Goal: Task Accomplishment & Management: Use online tool/utility

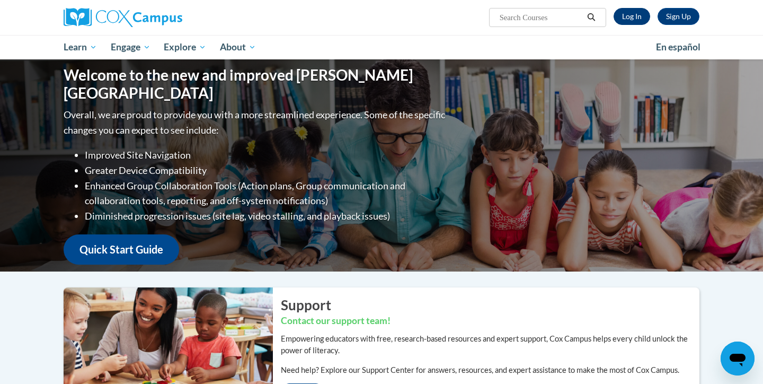
click at [634, 14] on link "Log In" at bounding box center [631, 16] width 37 height 17
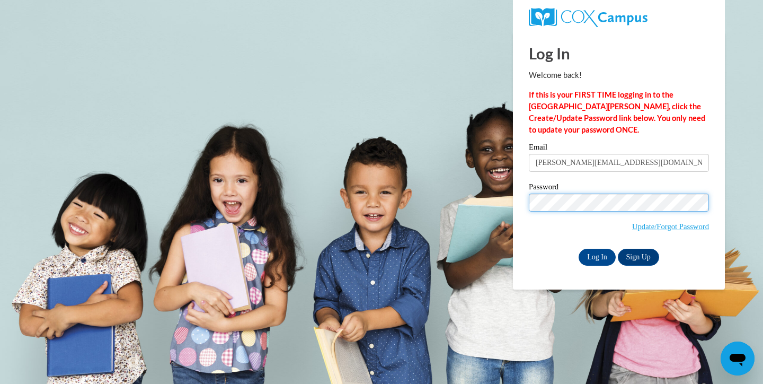
click at [596, 255] on input "Log In" at bounding box center [597, 256] width 37 height 17
click at [588, 254] on input "Log In" at bounding box center [597, 256] width 37 height 17
click at [519, 201] on div "Log In Welcome back! If this is your FIRST TIME logging in to the NEW Cox Campu…" at bounding box center [619, 160] width 228 height 257
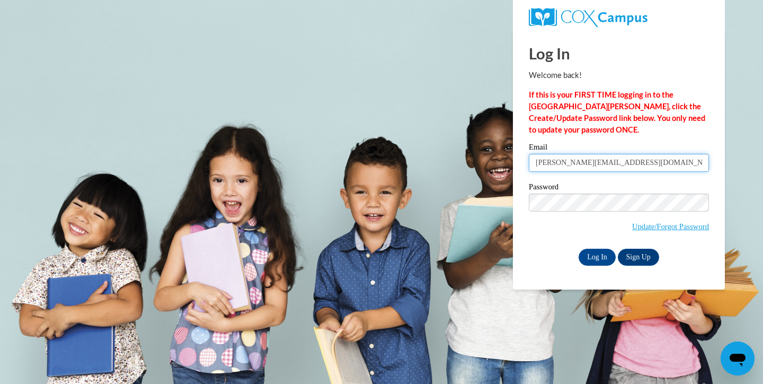
click at [647, 164] on input "arielle.perez@my.utsa.edu" at bounding box center [619, 163] width 180 height 18
type input "arielle.perez@my.utsa.edu"
click at [527, 269] on div "Log In Welcome back! If this is your FIRST TIME logging in to the NEW Cox Campu…" at bounding box center [619, 160] width 228 height 257
click at [600, 253] on input "Log In" at bounding box center [597, 256] width 37 height 17
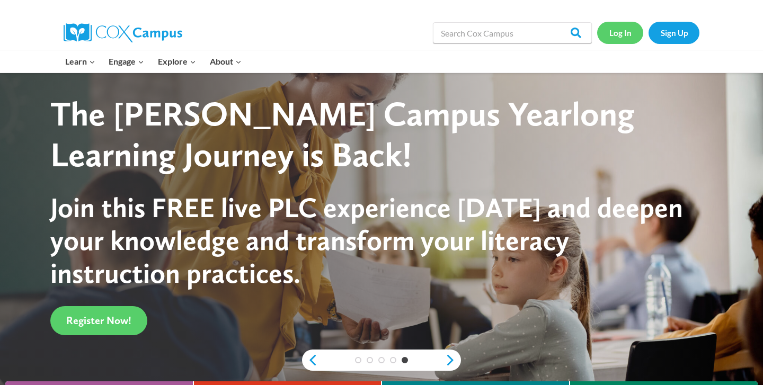
click at [623, 29] on link "Log In" at bounding box center [620, 33] width 46 height 22
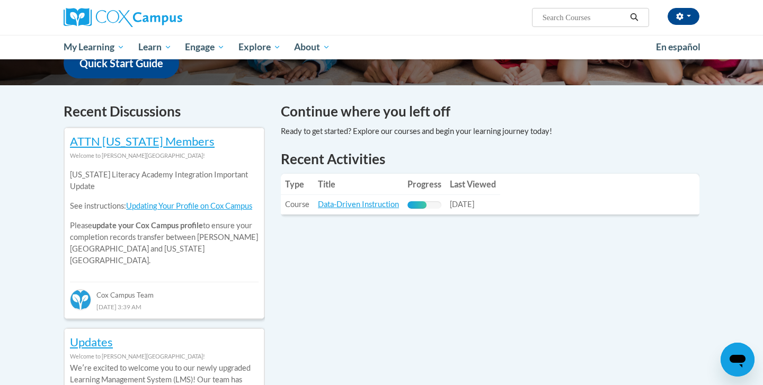
scroll to position [254, 0]
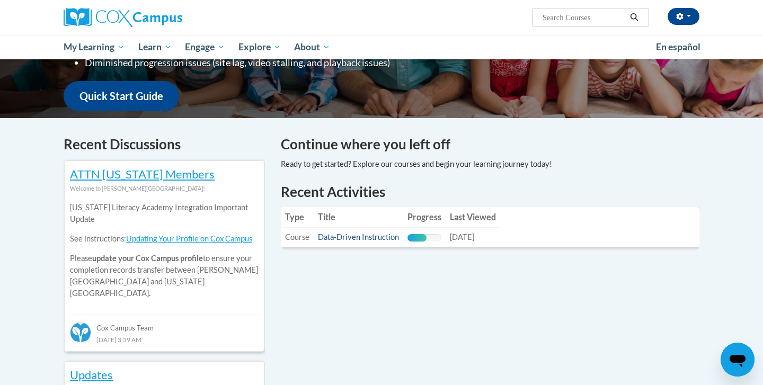
click at [346, 235] on link "Data-Driven Instruction" at bounding box center [358, 237] width 81 height 9
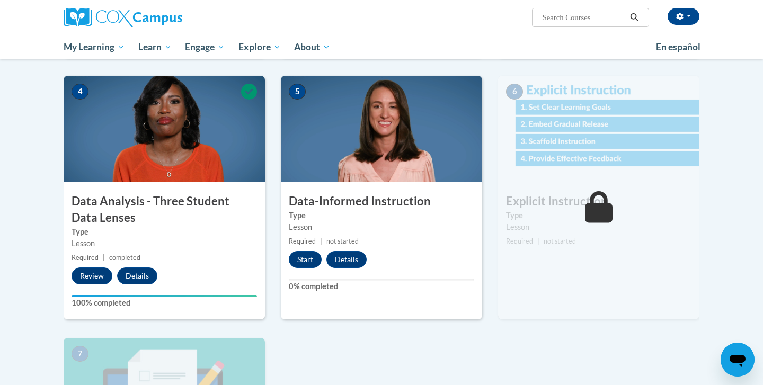
scroll to position [494, 0]
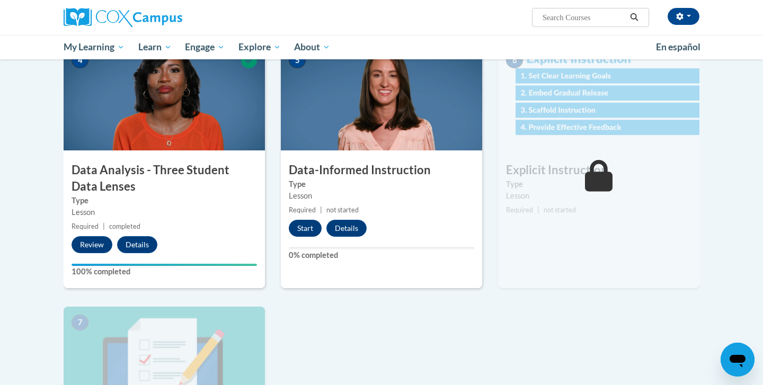
click at [299, 225] on button "Start" at bounding box center [305, 228] width 33 height 17
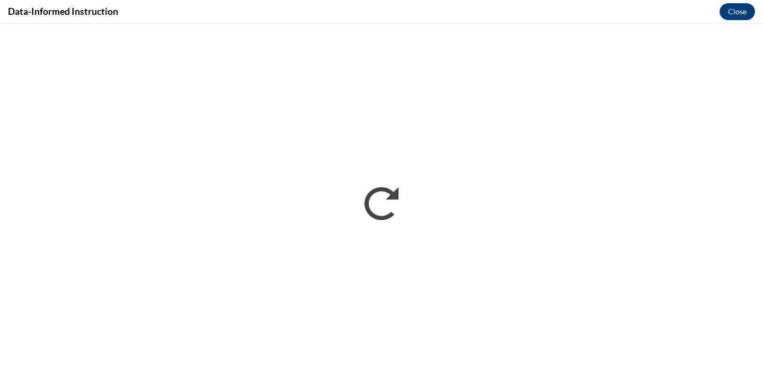
scroll to position [0, 0]
